Goal: Navigation & Orientation: Find specific page/section

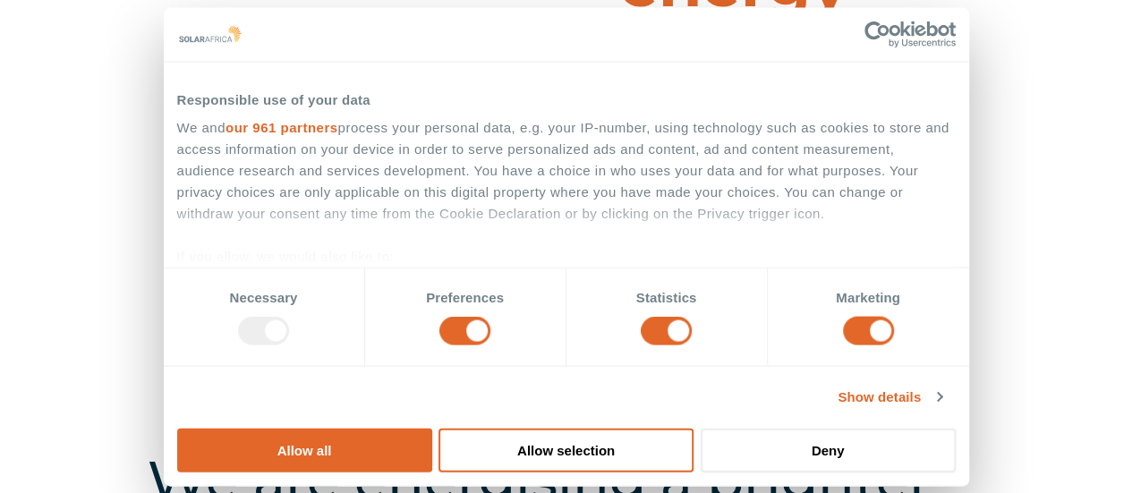
scroll to position [143, 0]
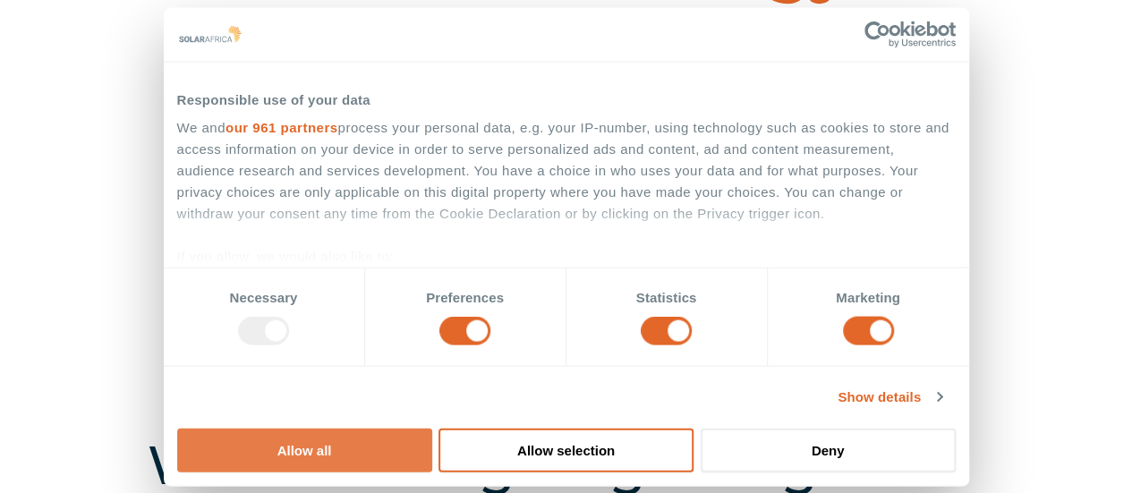
click at [432, 428] on button "Allow all" at bounding box center [304, 450] width 255 height 44
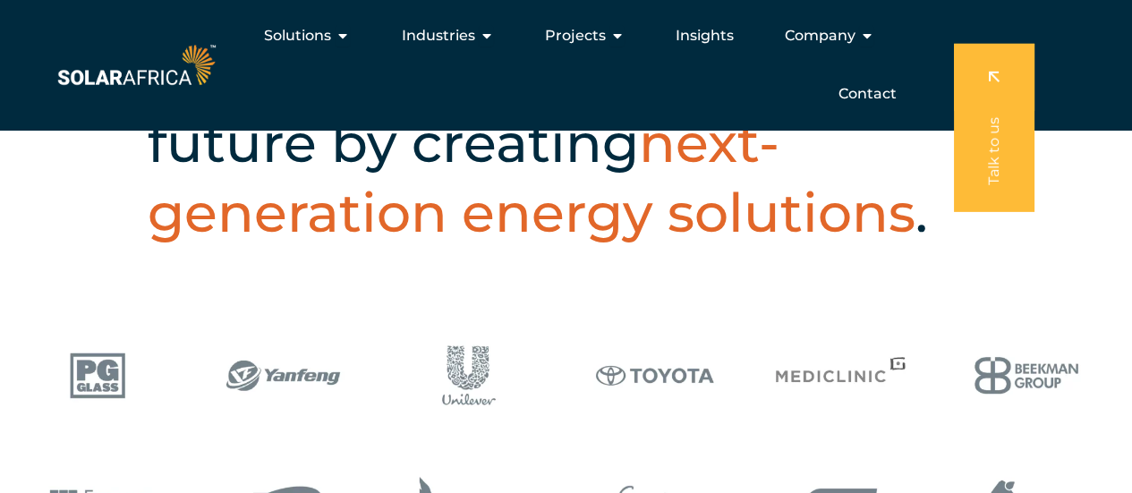
scroll to position [104, 0]
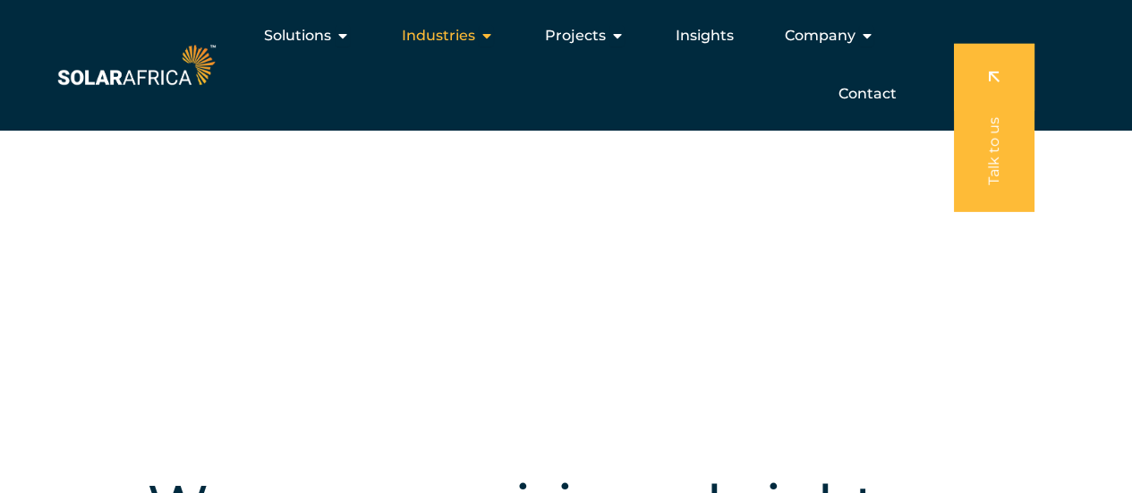
click at [487, 38] on icon "Menu" at bounding box center [486, 36] width 14 height 14
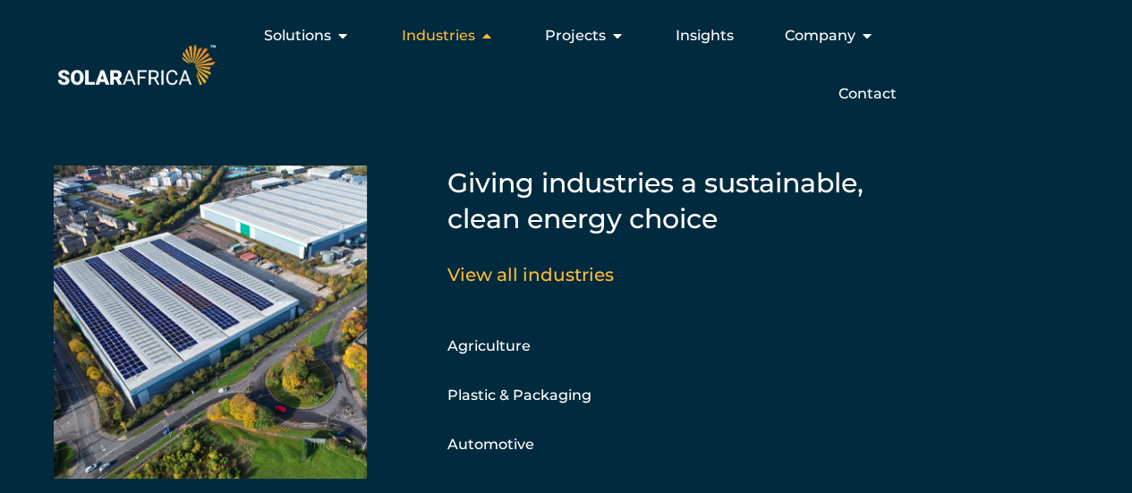
click at [487, 38] on icon "Menu" at bounding box center [486, 36] width 14 height 14
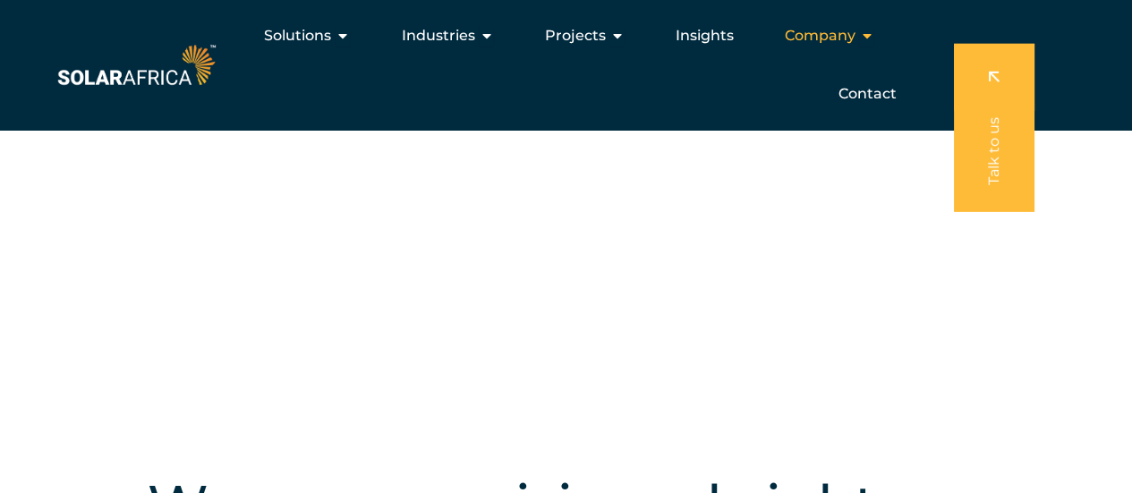
click at [862, 37] on icon "Menu" at bounding box center [866, 36] width 14 height 14
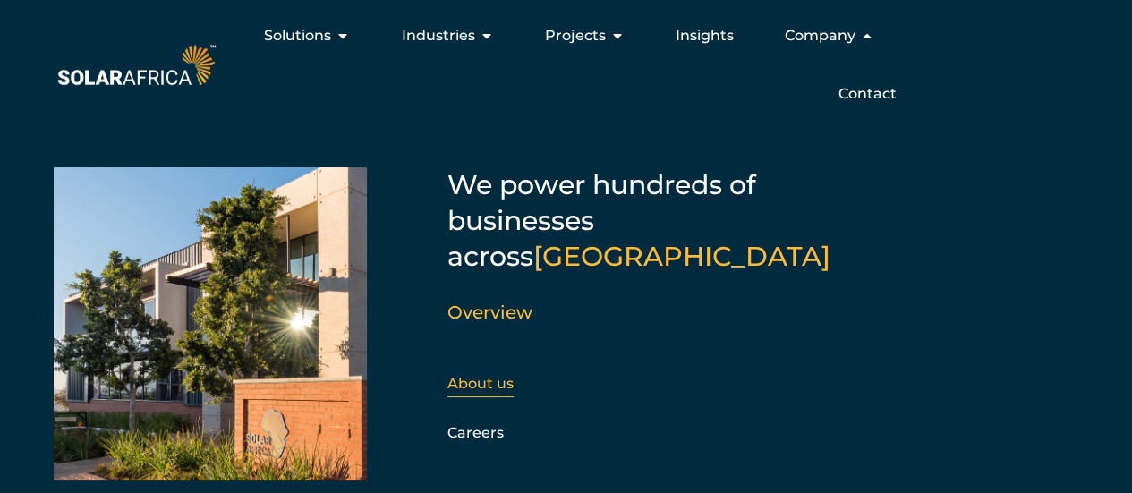
click at [478, 375] on link "About us" at bounding box center [480, 383] width 66 height 17
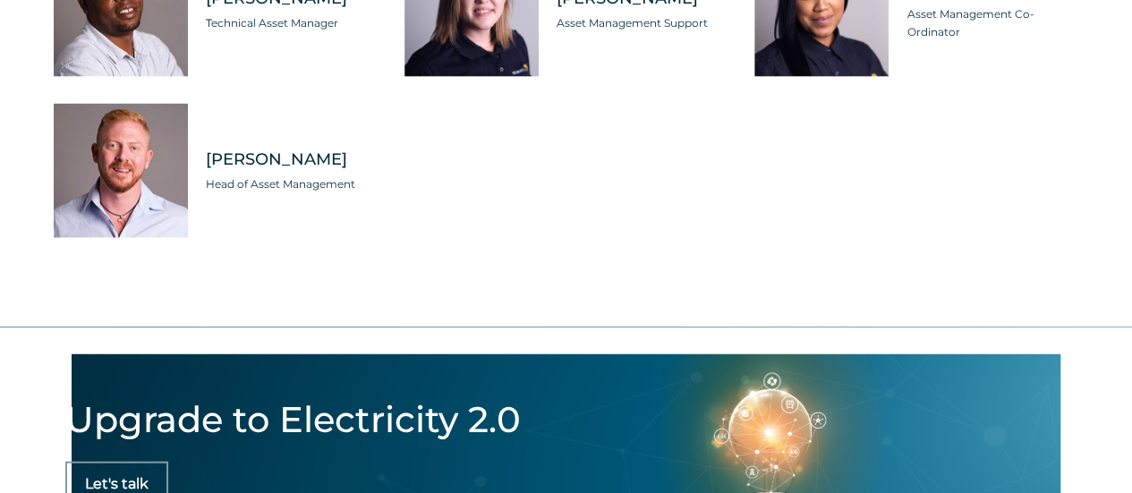
scroll to position [5331, 0]
